Goal: Information Seeking & Learning: Learn about a topic

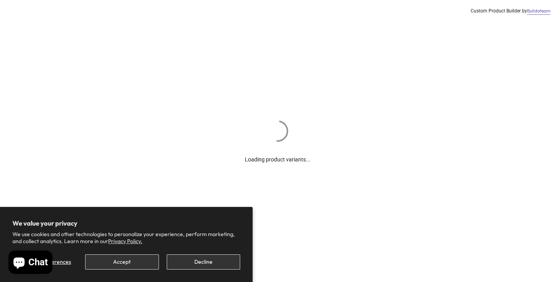
click at [139, 263] on button "Accept" at bounding box center [121, 261] width 73 height 15
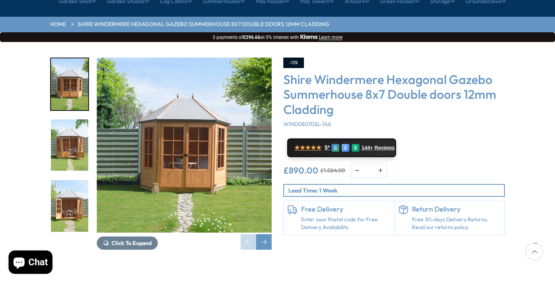
scroll to position [97, 0]
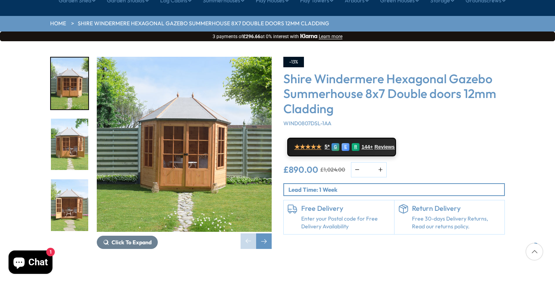
click at [181, 136] on img "1 / 14" at bounding box center [184, 144] width 175 height 175
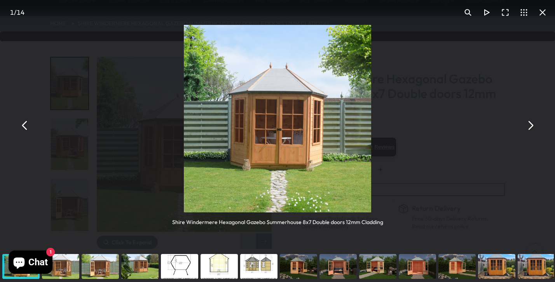
click at [531, 125] on button "You can close this modal content with the ESC key" at bounding box center [530, 125] width 19 height 19
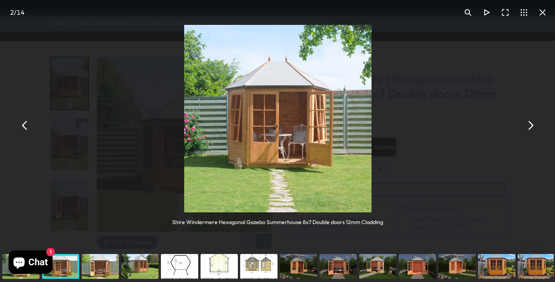
click at [531, 125] on button "You can close this modal content with the ESC key" at bounding box center [530, 125] width 19 height 19
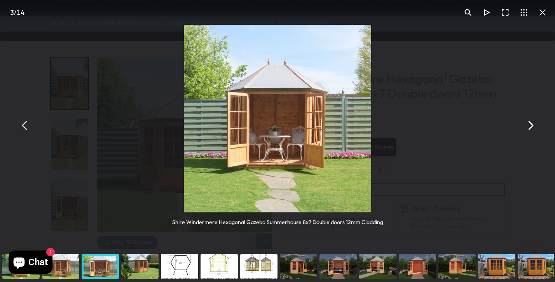
click at [531, 125] on button "You can close this modal content with the ESC key" at bounding box center [530, 125] width 19 height 19
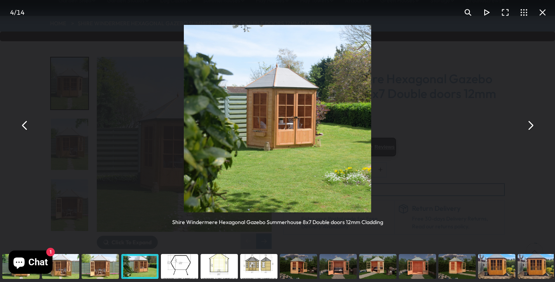
click at [531, 125] on button "You can close this modal content with the ESC key" at bounding box center [530, 125] width 19 height 19
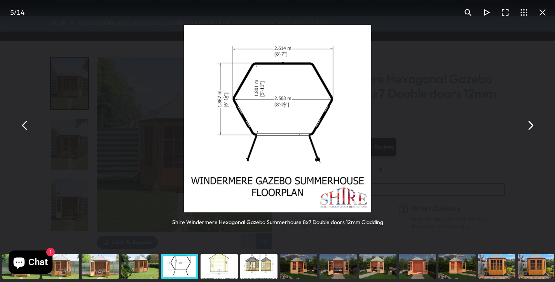
click at [531, 125] on button "You can close this modal content with the ESC key" at bounding box center [530, 125] width 19 height 19
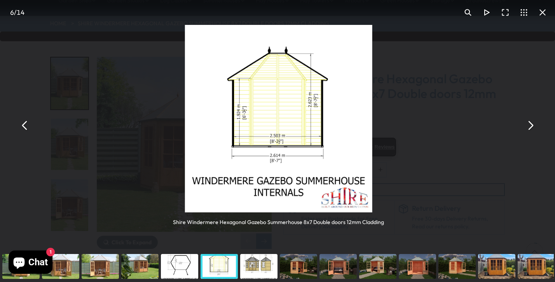
click at [531, 125] on button "You can close this modal content with the ESC key" at bounding box center [530, 125] width 19 height 19
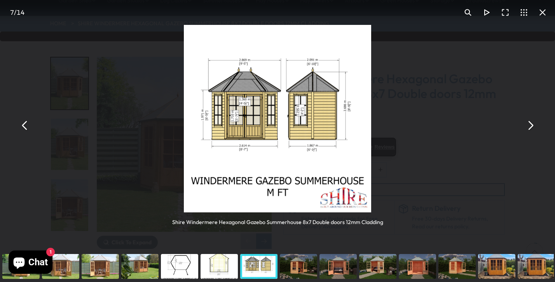
click at [544, 11] on button "You can close this modal content with the ESC key" at bounding box center [542, 12] width 19 height 19
